Goal: Task Accomplishment & Management: Use online tool/utility

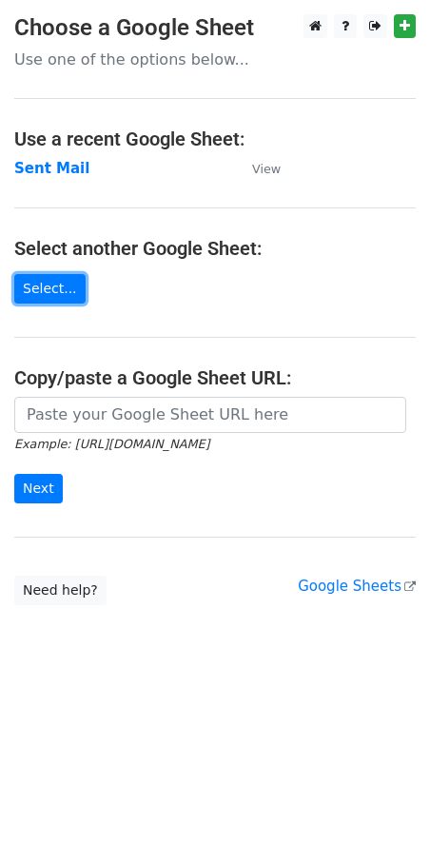
click at [53, 296] on link "Select..." at bounding box center [49, 288] width 71 height 29
click at [70, 166] on strong "Sent Mail" at bounding box center [51, 168] width 75 height 17
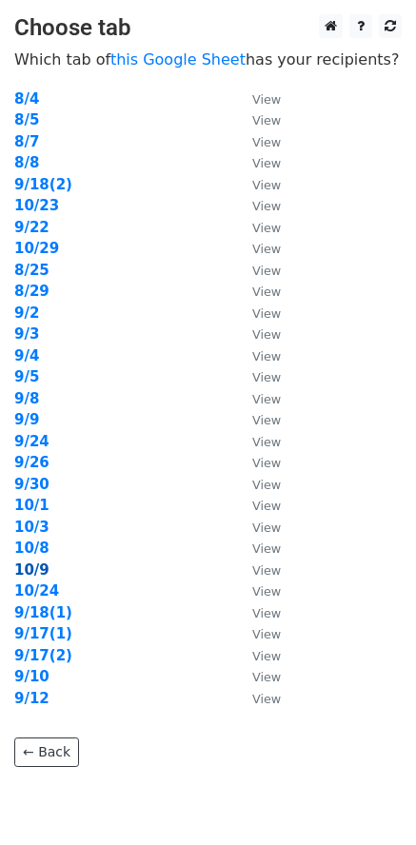
click at [44, 570] on strong "10/9" at bounding box center [31, 569] width 35 height 17
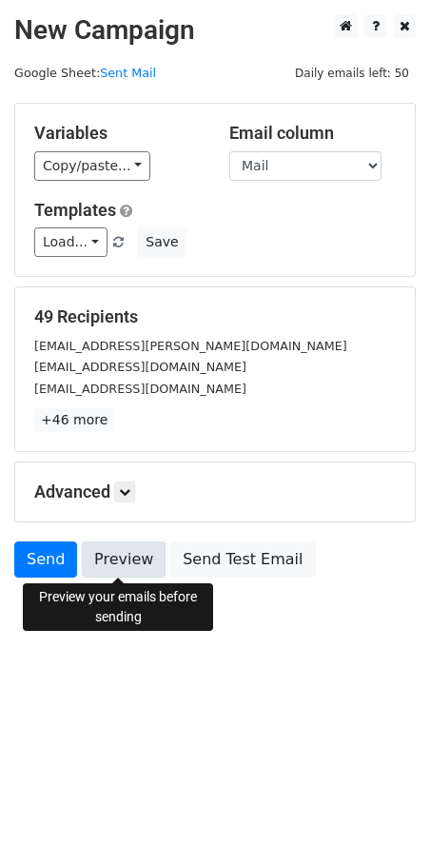
click at [139, 556] on link "Preview" at bounding box center [124, 559] width 84 height 36
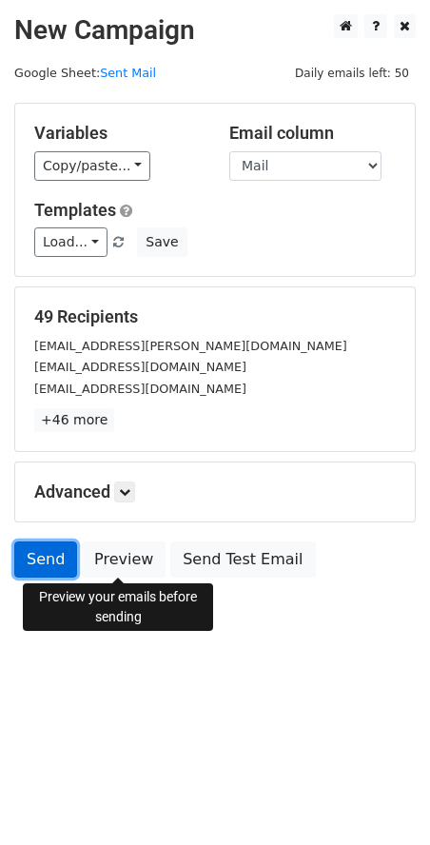
click at [33, 564] on link "Send" at bounding box center [45, 559] width 63 height 36
